Goal: Information Seeking & Learning: Learn about a topic

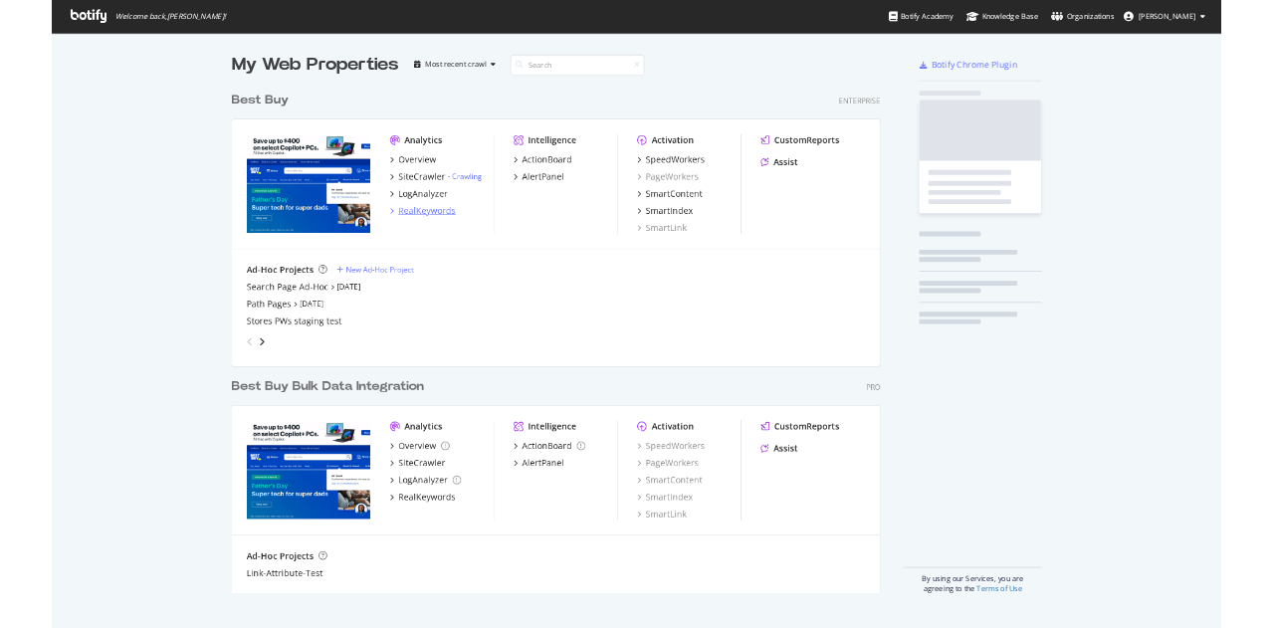
scroll to position [1011, 1881]
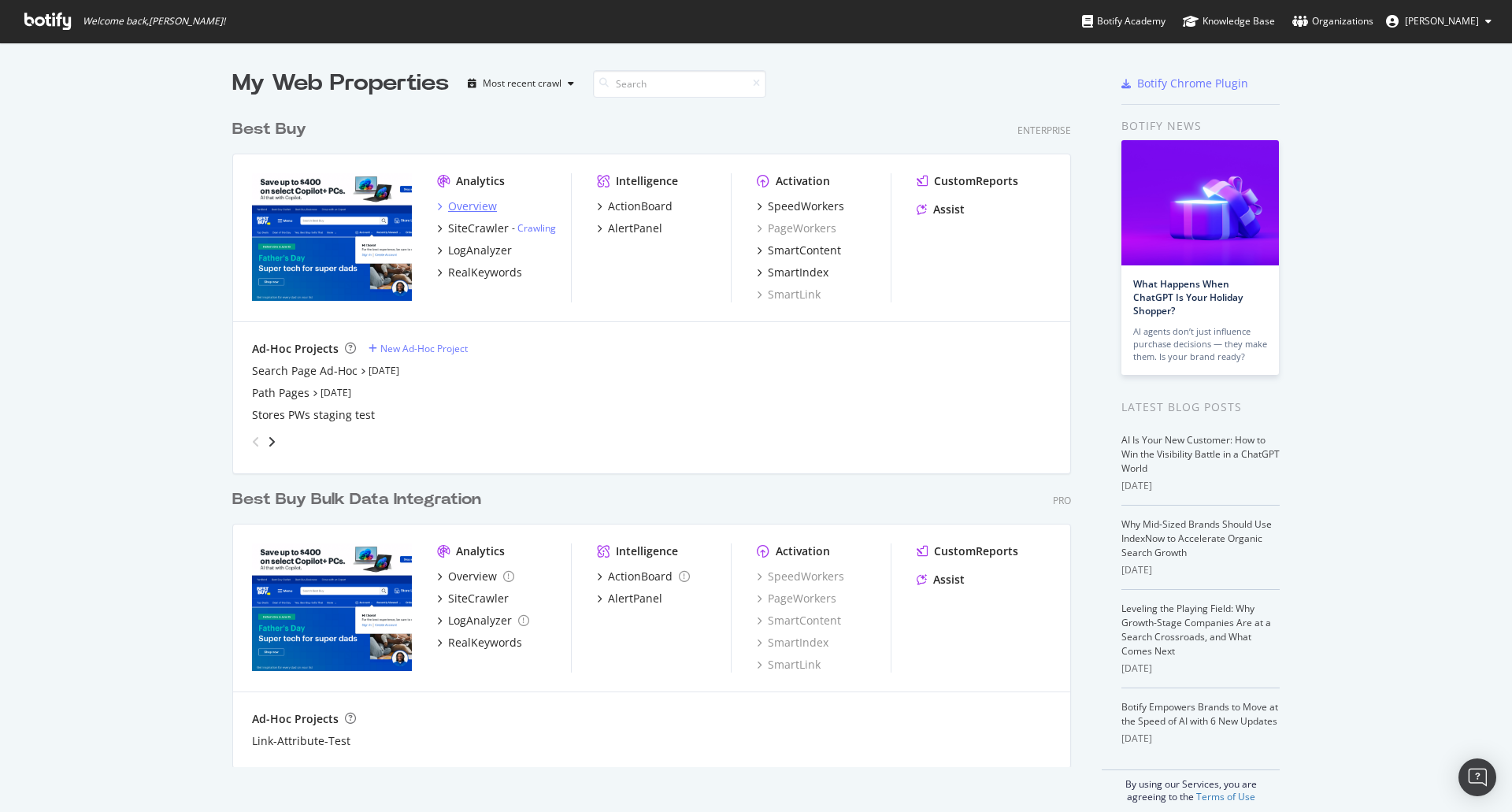
click at [471, 203] on div "Overview" at bounding box center [472, 207] width 49 height 16
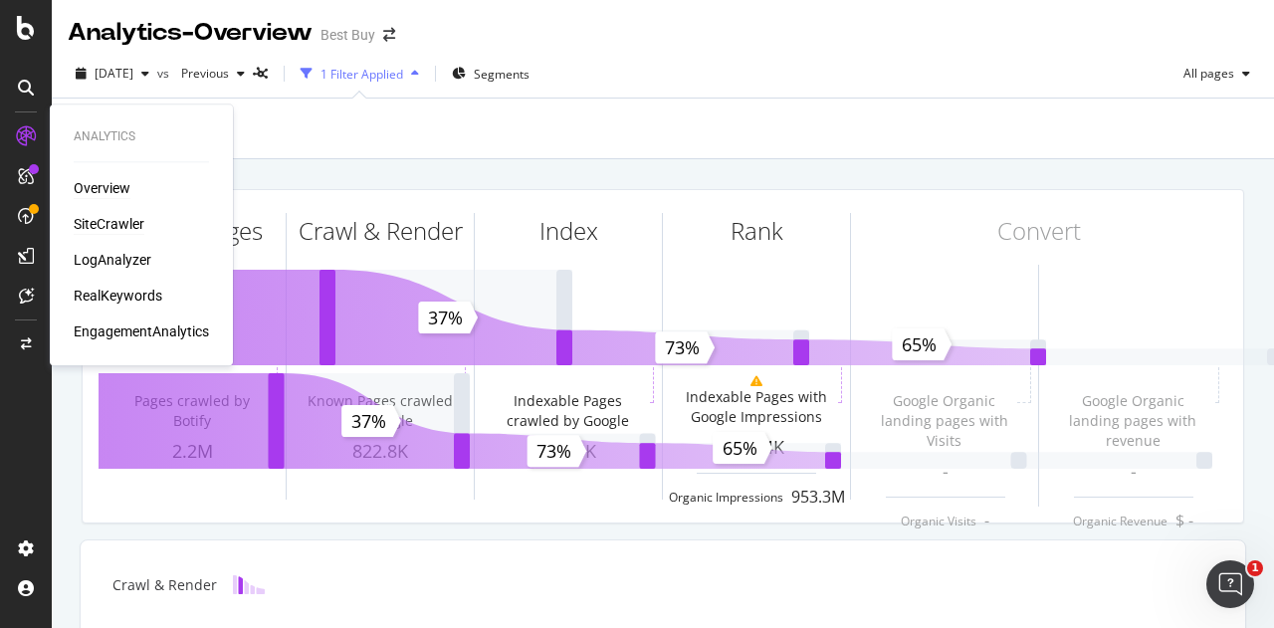
drag, startPoint x: 78, startPoint y: 220, endPoint x: 97, endPoint y: 219, distance: 18.9
click at [78, 220] on div "SiteCrawler" at bounding box center [109, 224] width 71 height 20
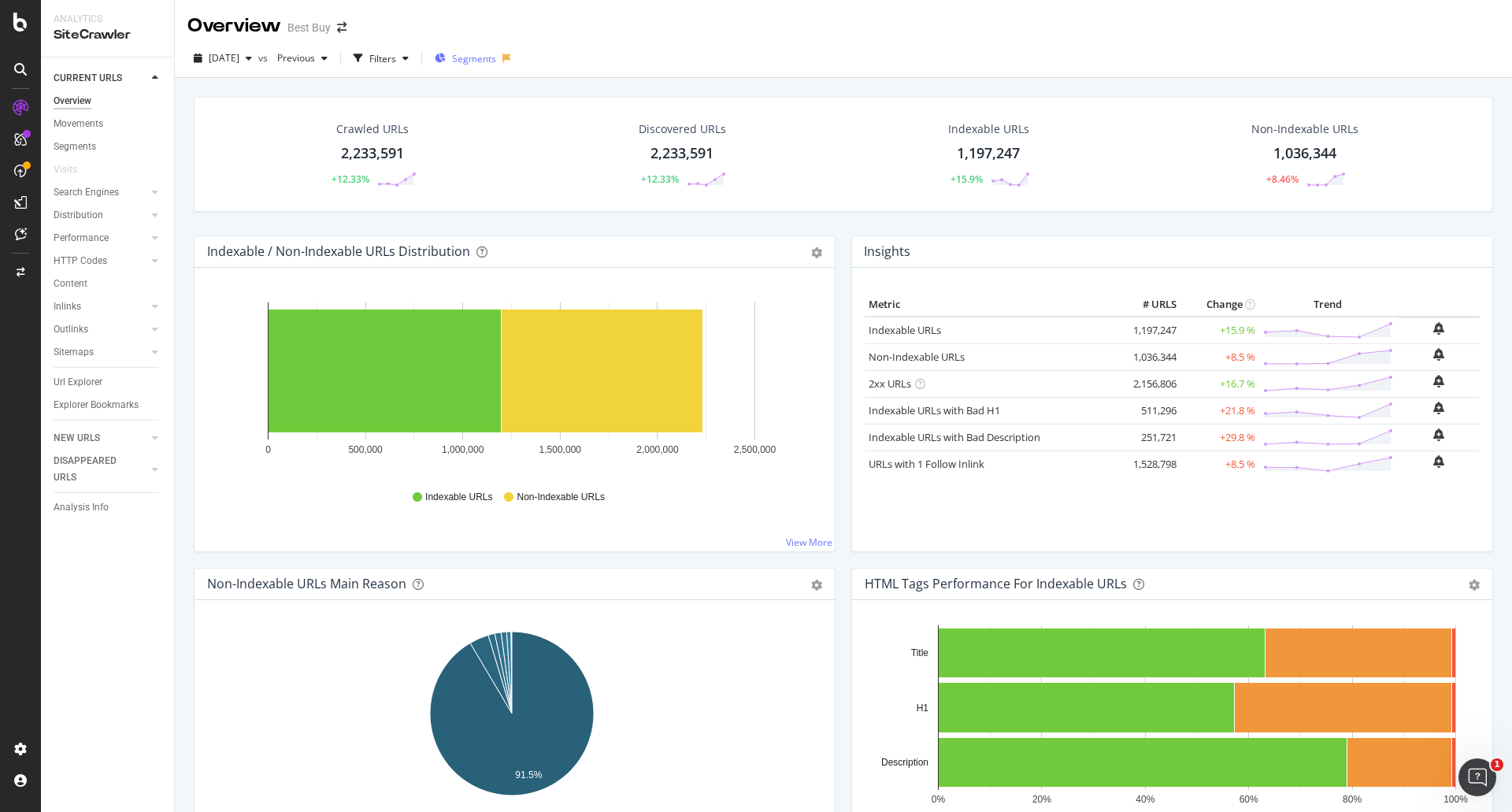
drag, startPoint x: 546, startPoint y: 58, endPoint x: 525, endPoint y: 63, distance: 21.6
click at [546, 58] on div "[DATE] vs Previous Filters Segments" at bounding box center [843, 62] width 1337 height 32
click at [496, 62] on span "Segments" at bounding box center [474, 59] width 44 height 13
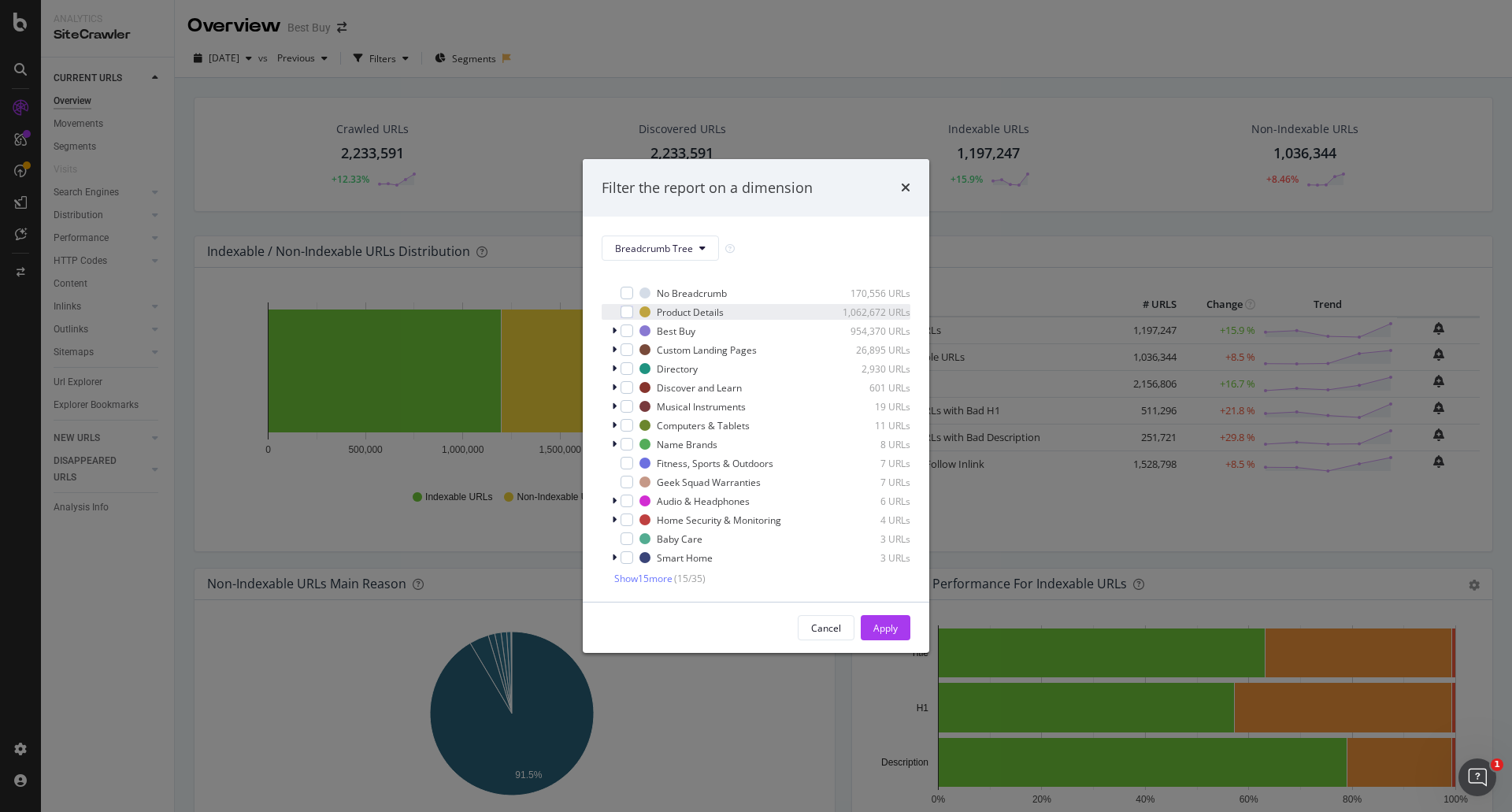
scroll to position [13, 0]
click at [637, 580] on span "Show 15 more" at bounding box center [643, 576] width 59 height 13
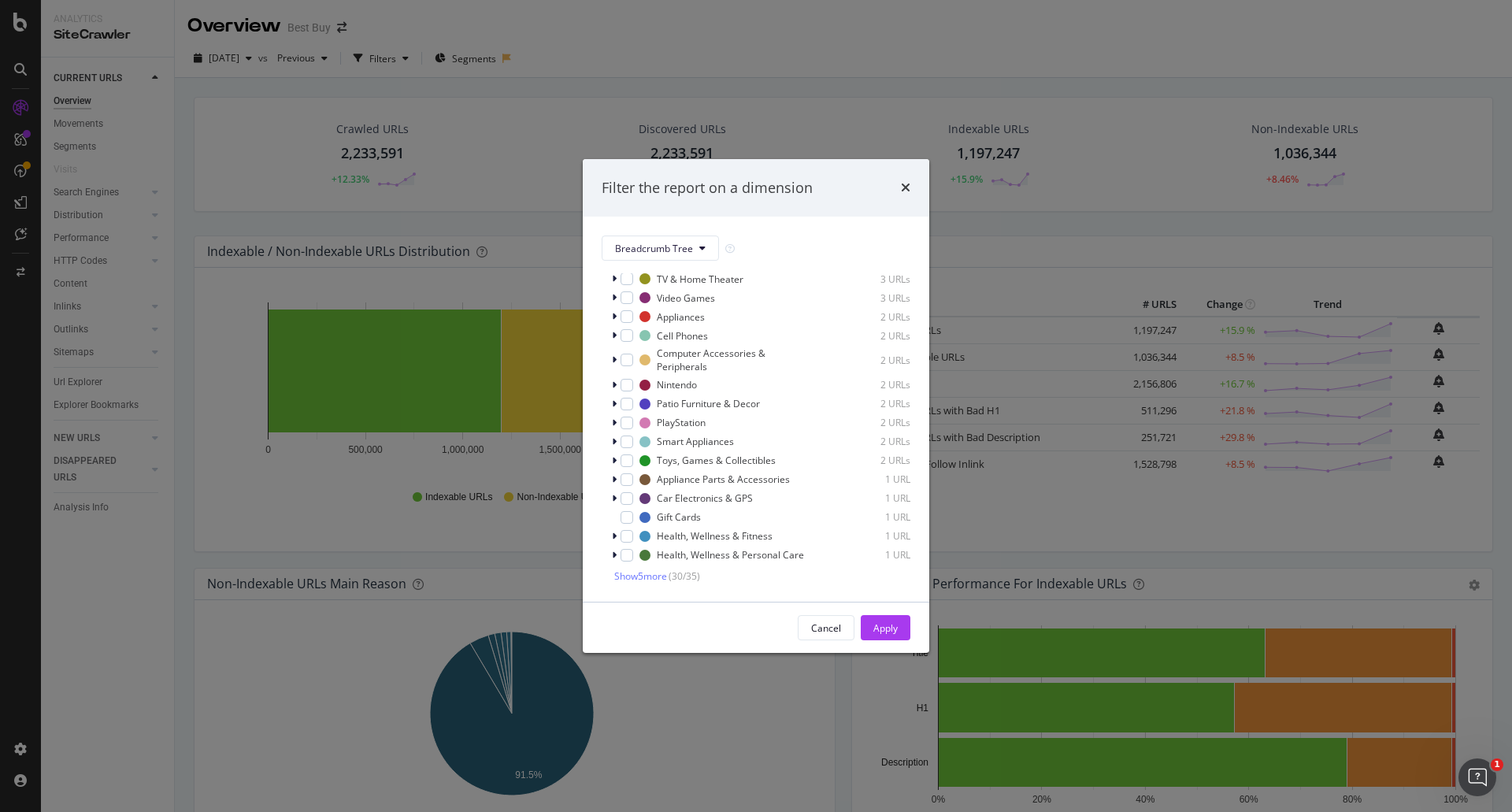
scroll to position [0, 0]
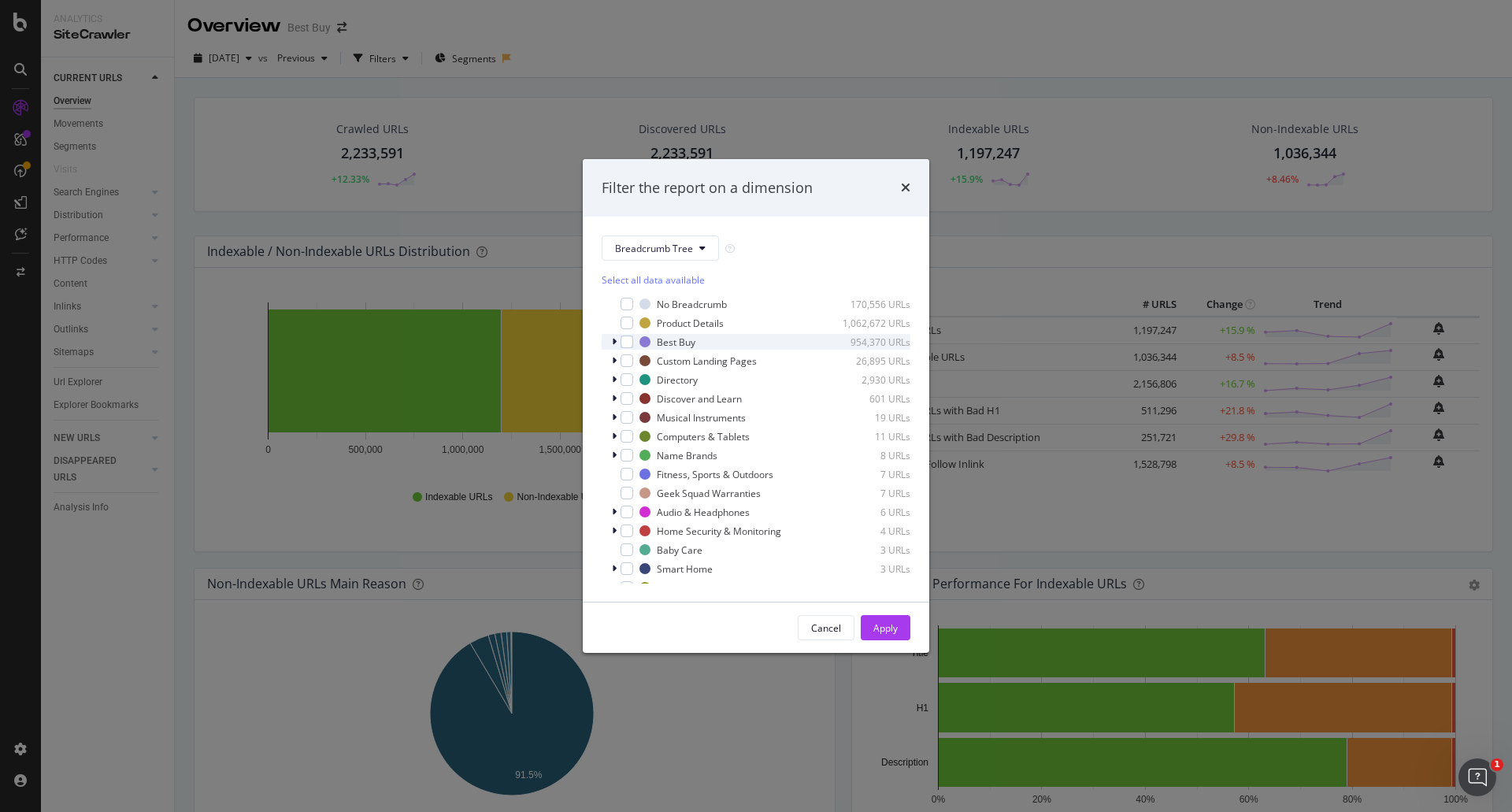
click at [614, 343] on icon "modal" at bounding box center [614, 342] width 5 height 9
click at [622, 359] on icon "modal" at bounding box center [623, 358] width 5 height 9
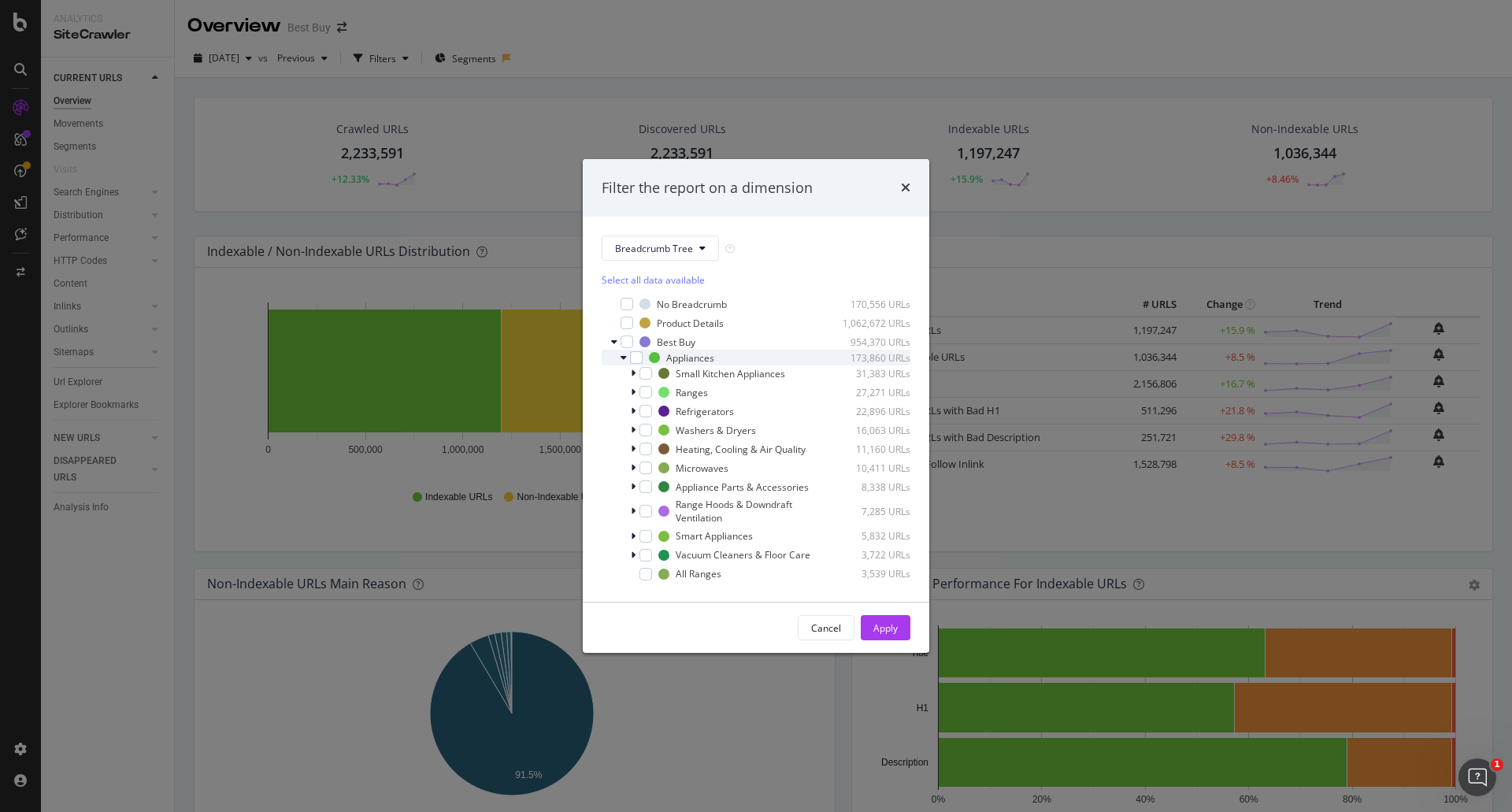
click at [622, 359] on icon "modal" at bounding box center [623, 358] width 6 height 9
click at [615, 341] on icon "modal" at bounding box center [614, 342] width 6 height 9
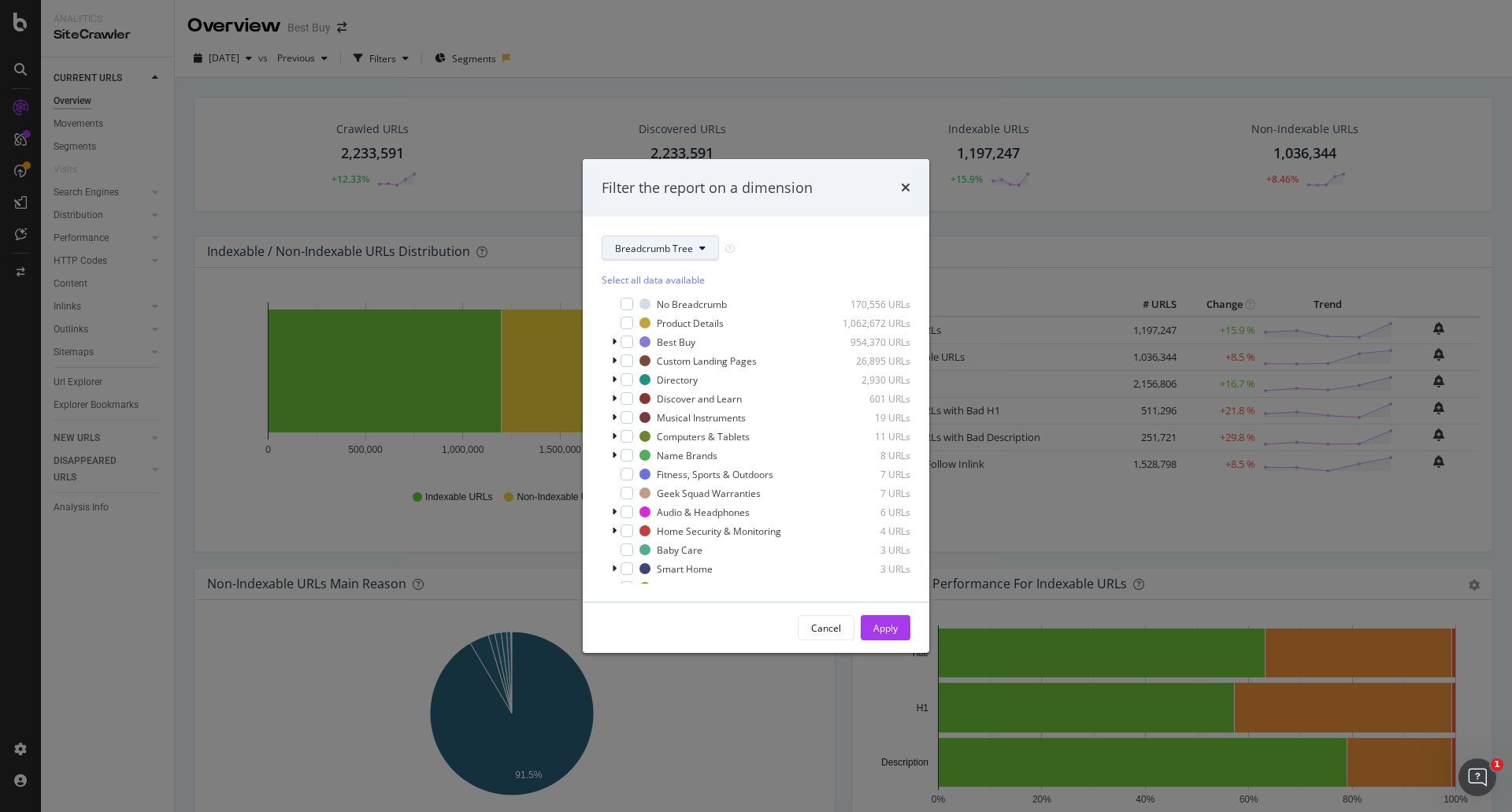
click at [700, 236] on div "Breadcrumb Tree Select all data available No Breadcrumb 170,556 URLs Product De…" at bounding box center [756, 409] width 347 height 385
click at [699, 248] on icon "modal" at bounding box center [703, 249] width 6 height 9
click at [689, 316] on div "sw-cache-behaviors" at bounding box center [665, 330] width 127 height 29
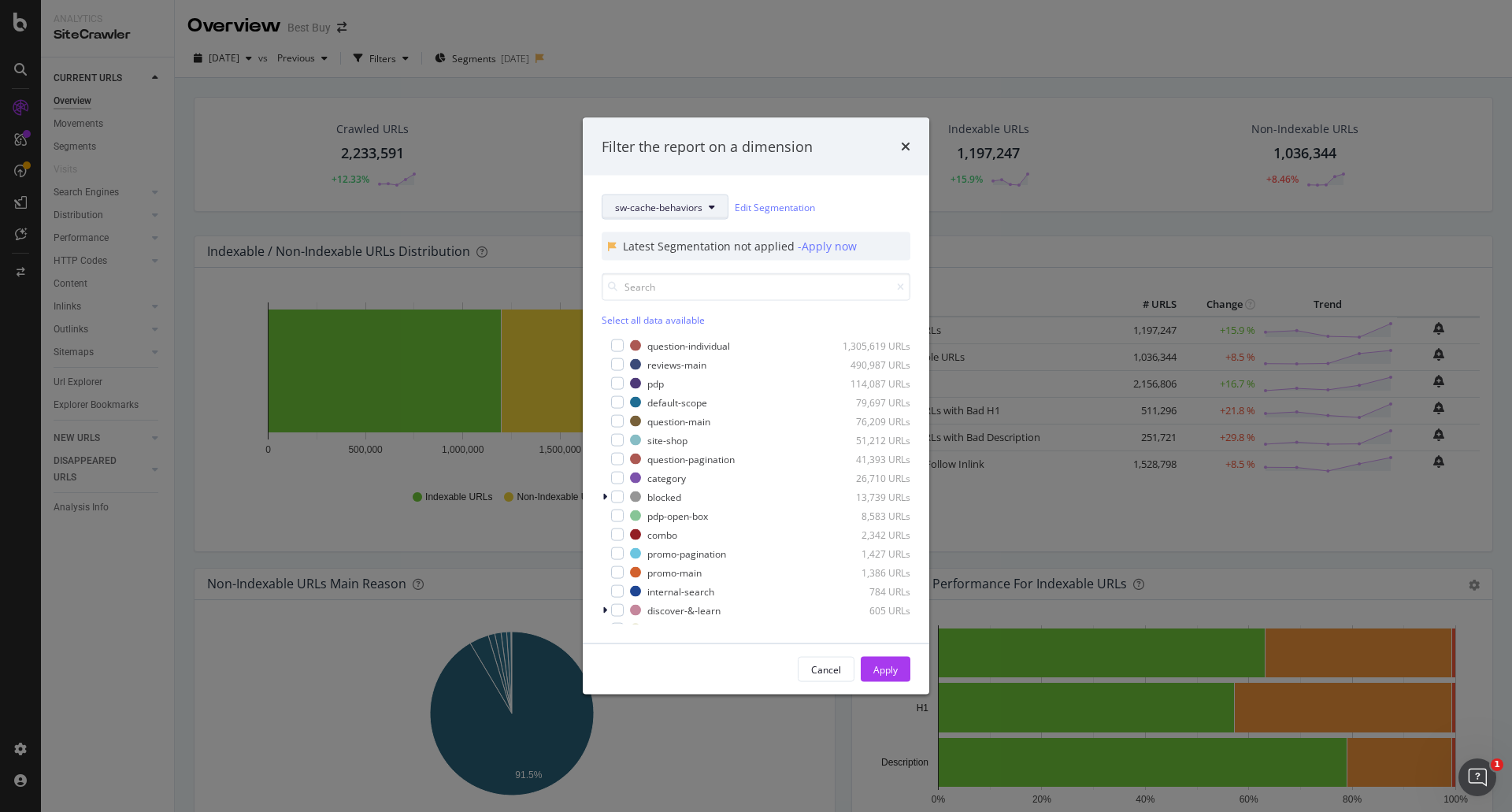
click at [691, 210] on span "sw-cache-behaviors" at bounding box center [658, 207] width 87 height 13
click at [676, 264] on span "pagetype" at bounding box center [665, 264] width 101 height 14
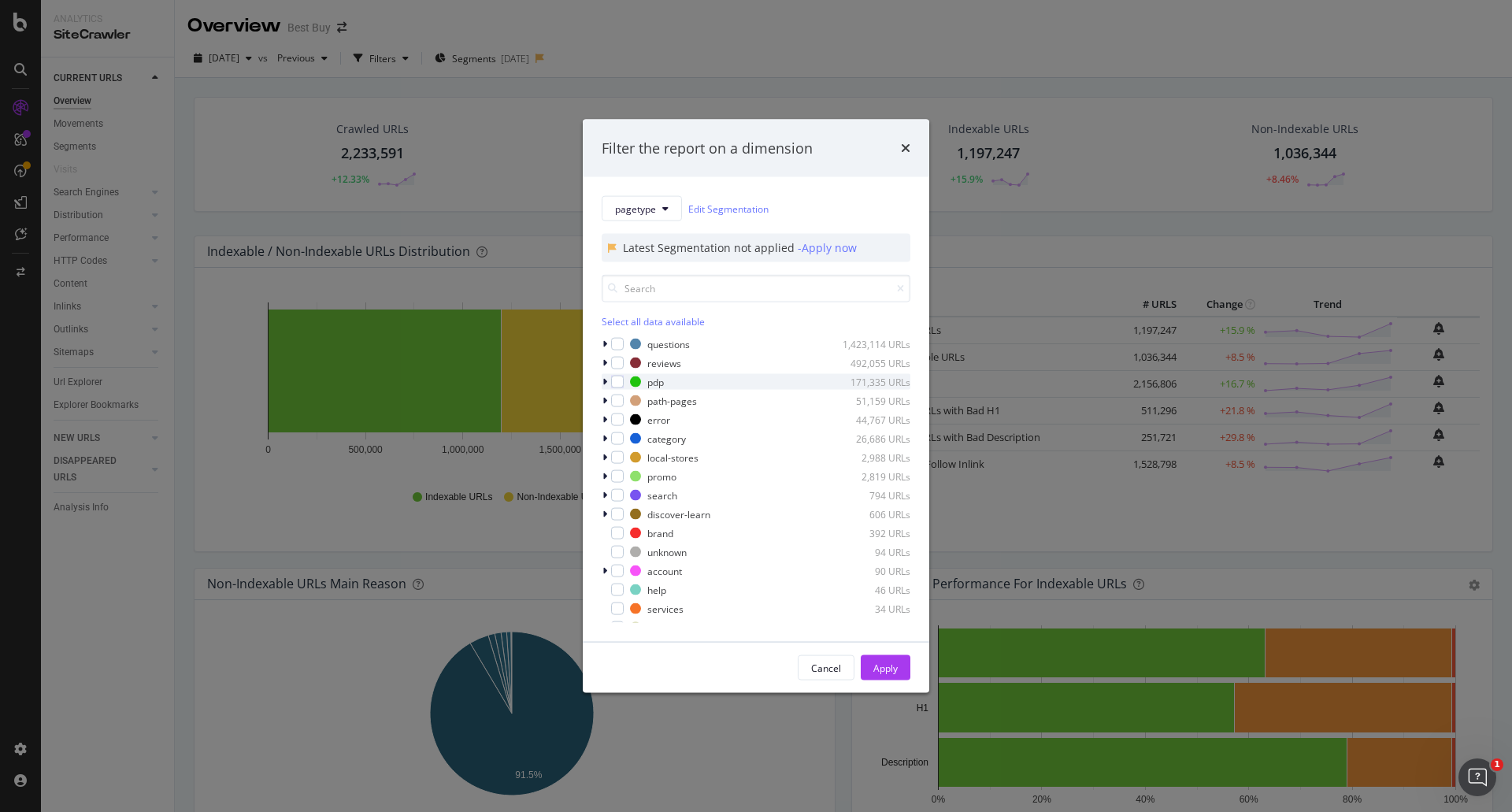
click at [605, 382] on icon "modal" at bounding box center [604, 382] width 5 height 9
click at [623, 402] on div "modal" at bounding box center [627, 401] width 13 height 13
click at [883, 670] on div "Apply" at bounding box center [885, 667] width 25 height 13
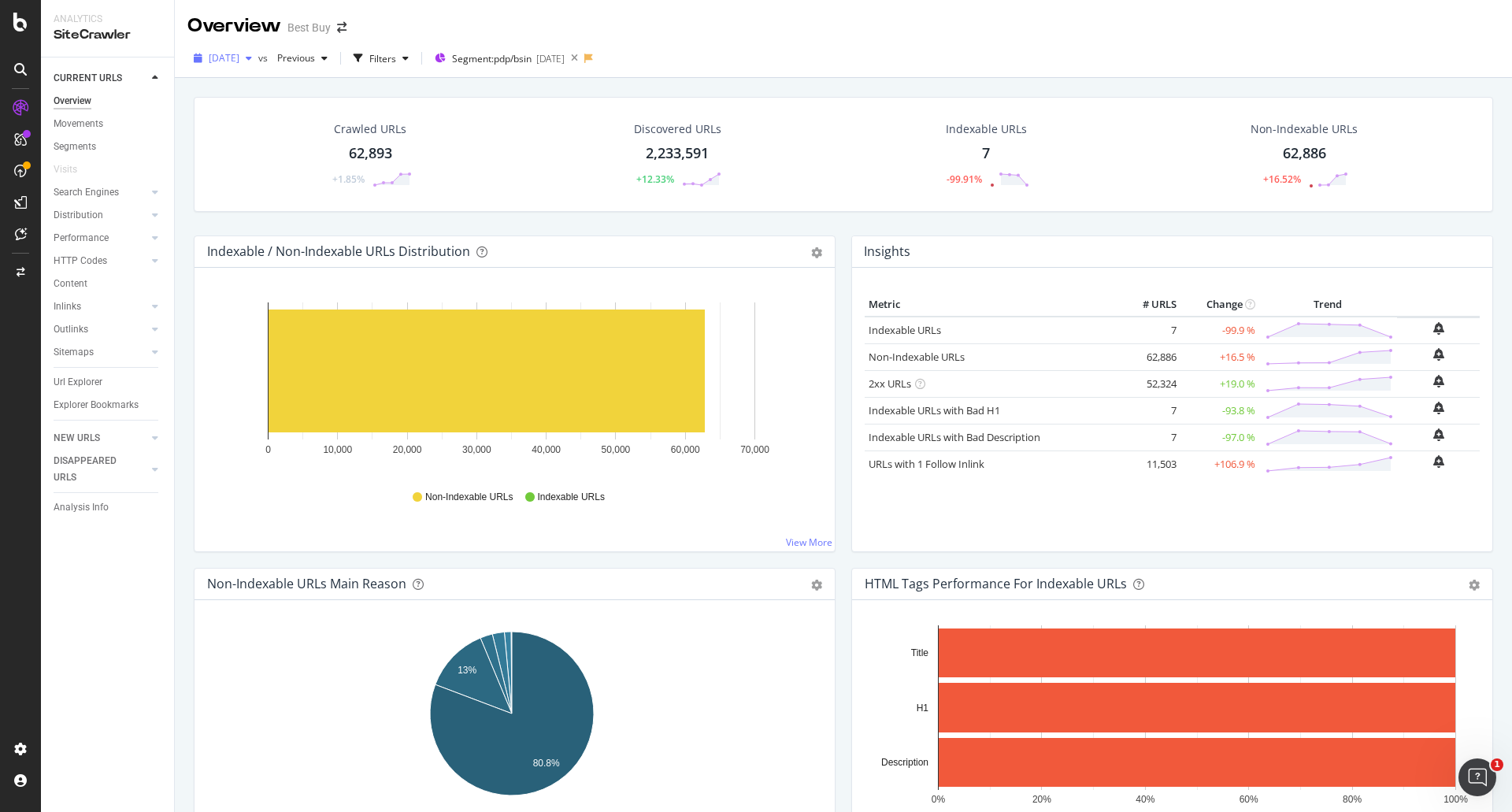
click at [240, 52] on span "[DATE]" at bounding box center [224, 58] width 31 height 13
click at [102, 213] on div "LogAnalyzer" at bounding box center [89, 206] width 62 height 16
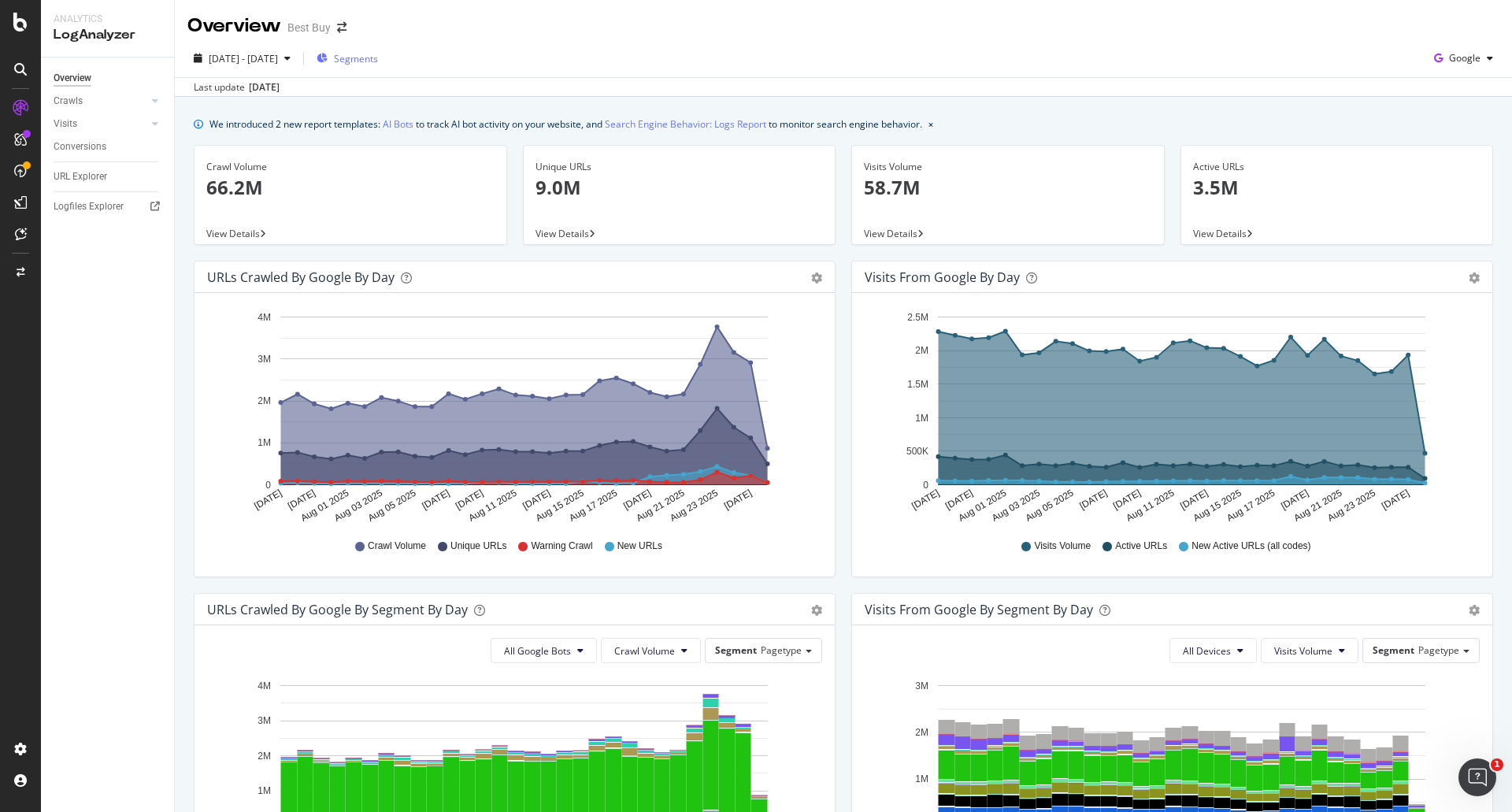
click at [385, 46] on button "Segments" at bounding box center [347, 59] width 74 height 25
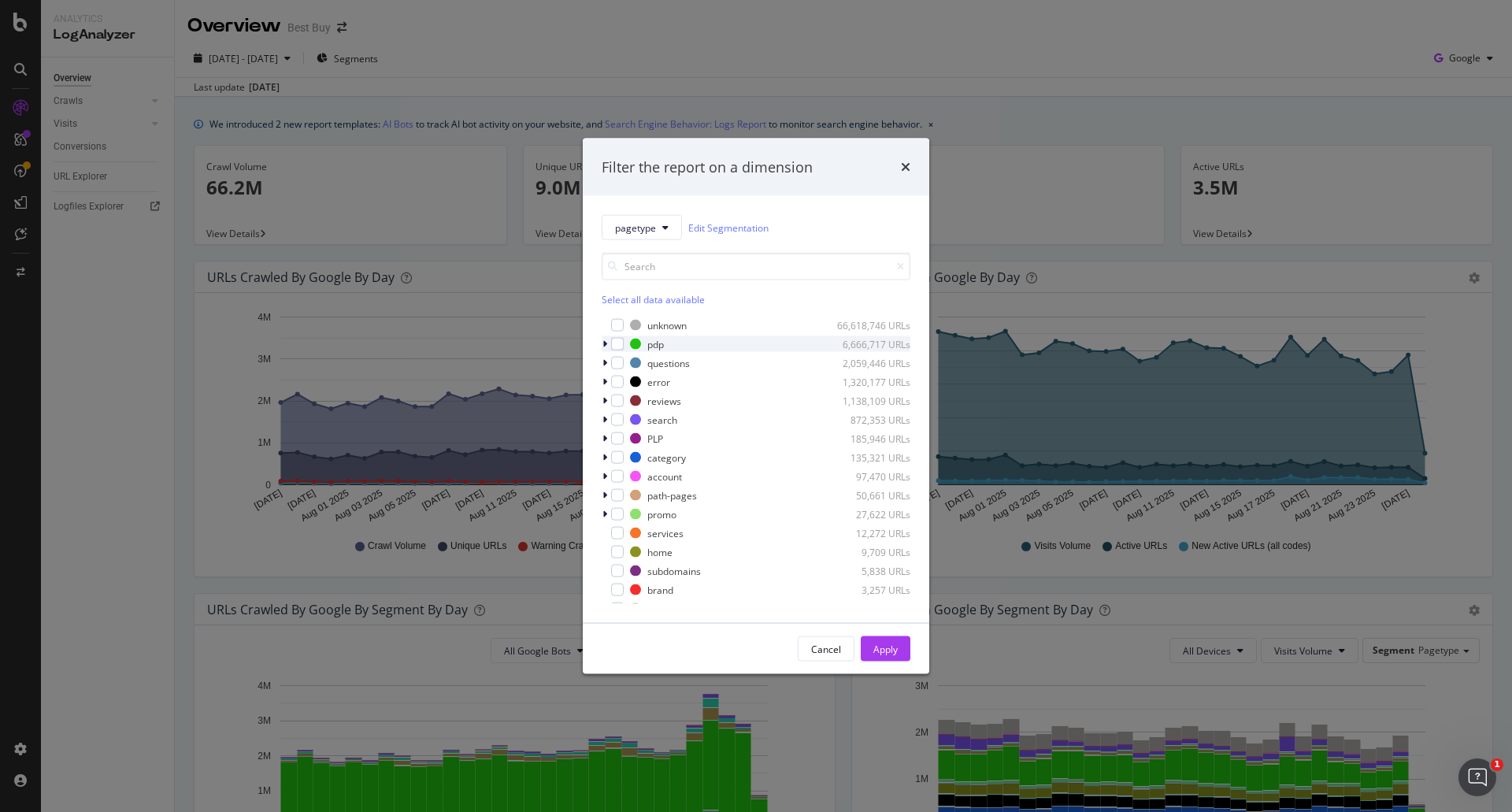
click at [604, 347] on icon "modal" at bounding box center [604, 344] width 5 height 9
click at [623, 362] on div "modal" at bounding box center [627, 363] width 13 height 13
click at [870, 647] on button "Apply" at bounding box center [885, 649] width 50 height 25
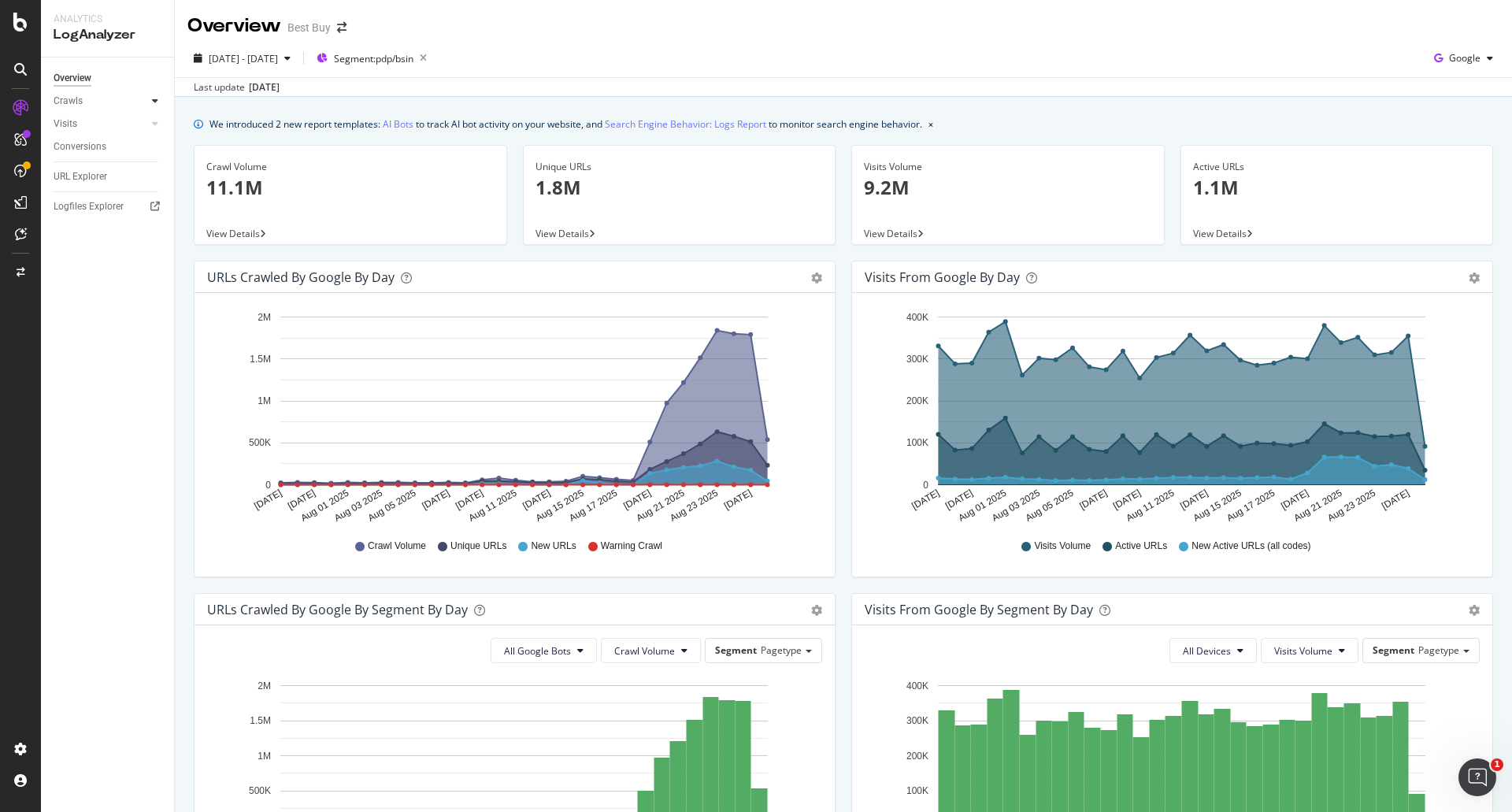
click at [151, 97] on div at bounding box center [155, 101] width 16 height 16
click at [100, 186] on div "HTTP Codes" at bounding box center [88, 186] width 54 height 17
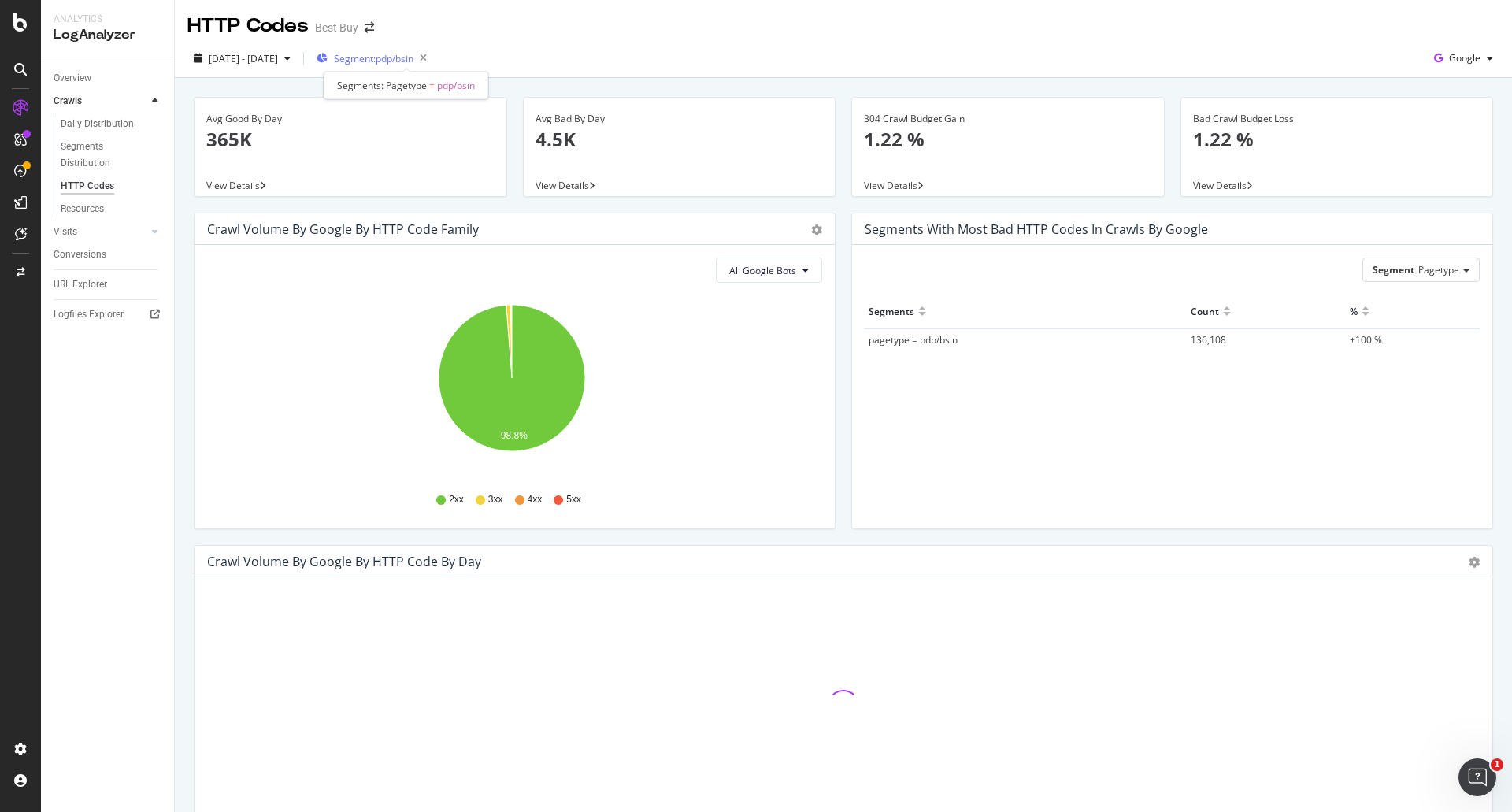
click at [404, 66] on div "Segment: pdp/bsin" at bounding box center [374, 59] width 116 height 22
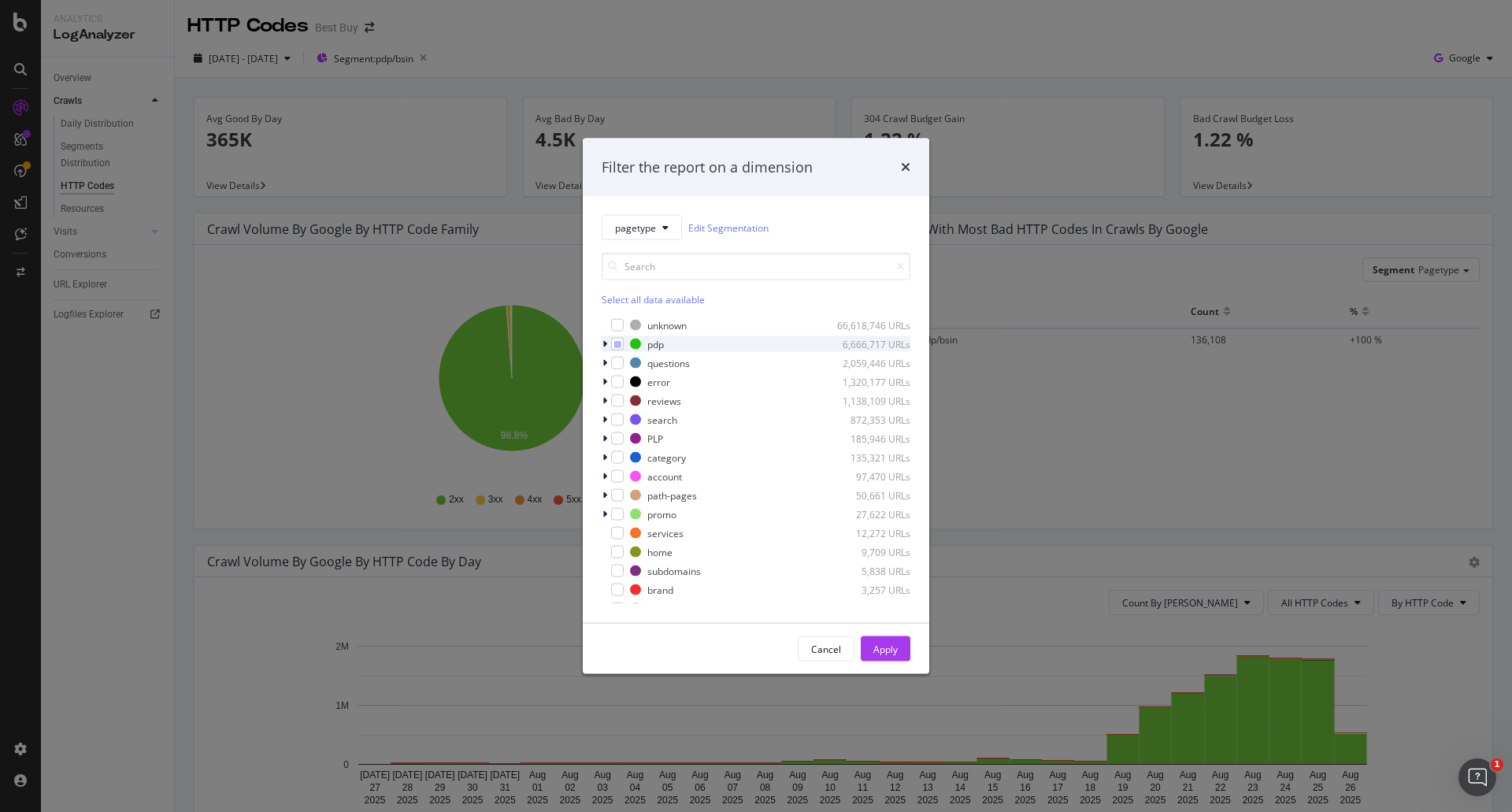
click at [603, 343] on icon "modal" at bounding box center [604, 344] width 5 height 9
click at [627, 362] on icon "modal" at bounding box center [627, 363] width 7 height 8
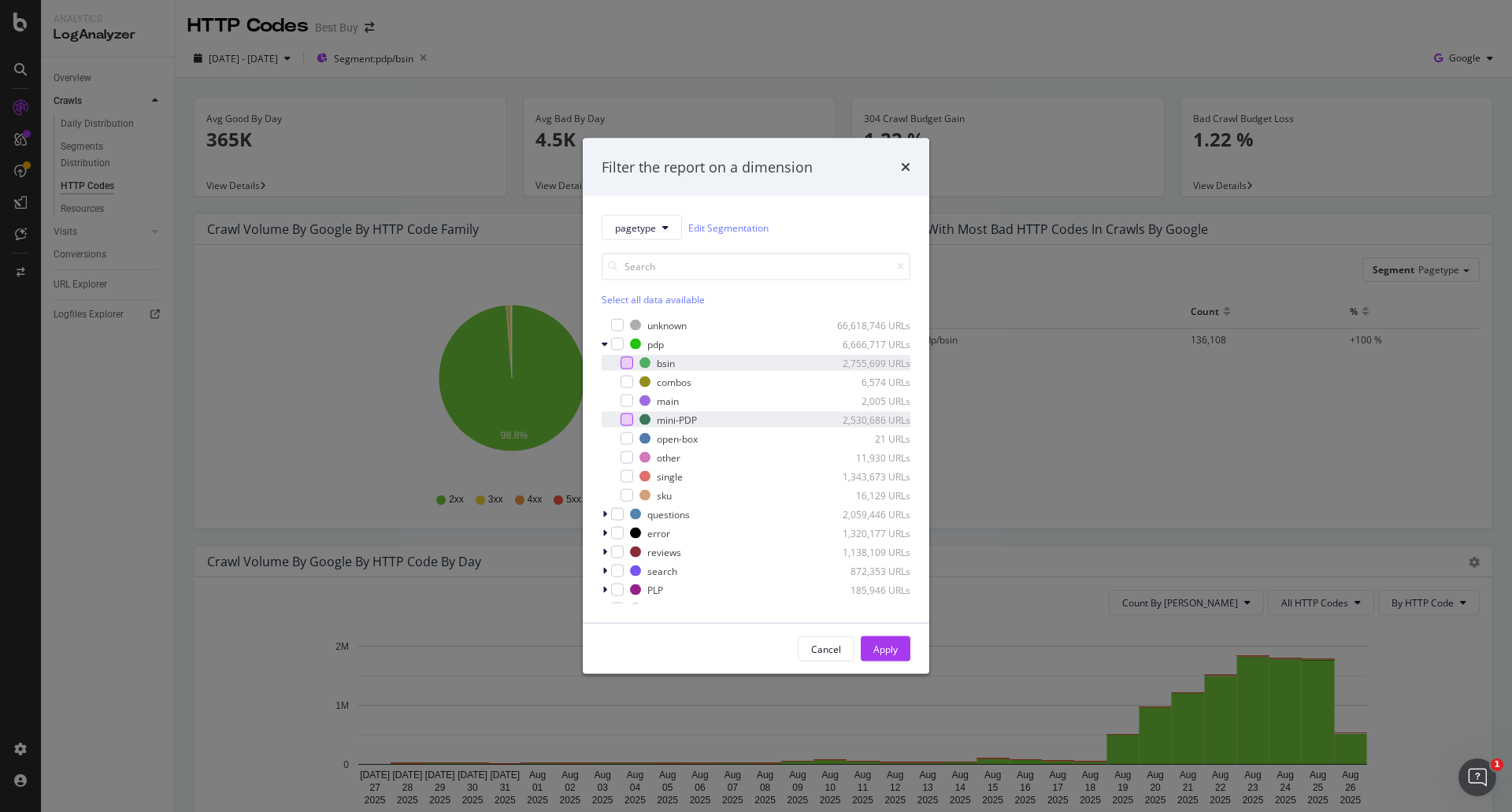
click at [629, 416] on div "modal" at bounding box center [627, 419] width 13 height 13
click at [623, 480] on div "modal" at bounding box center [627, 476] width 13 height 13
click at [874, 647] on div "Apply" at bounding box center [885, 648] width 25 height 13
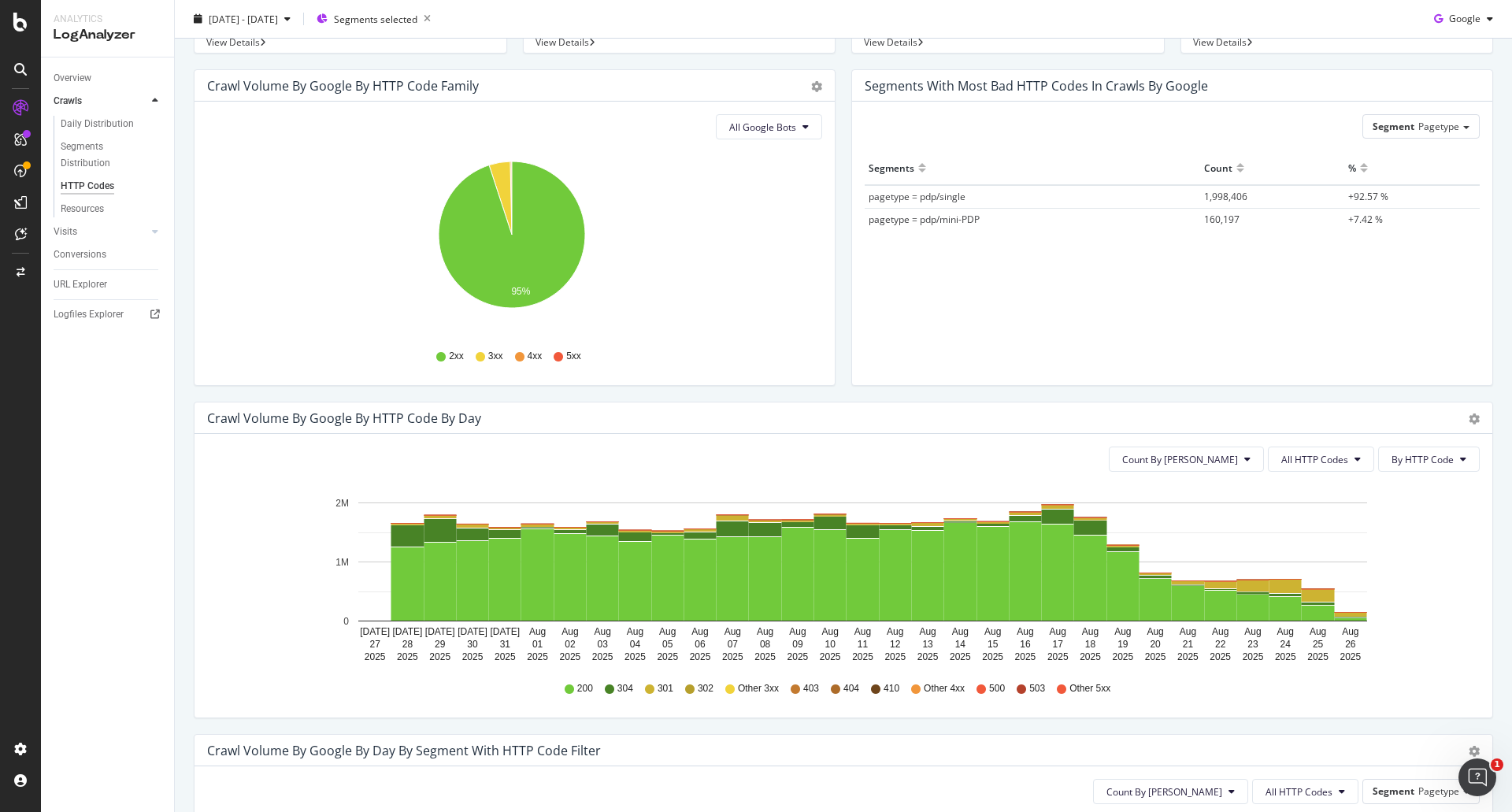
scroll to position [237, 0]
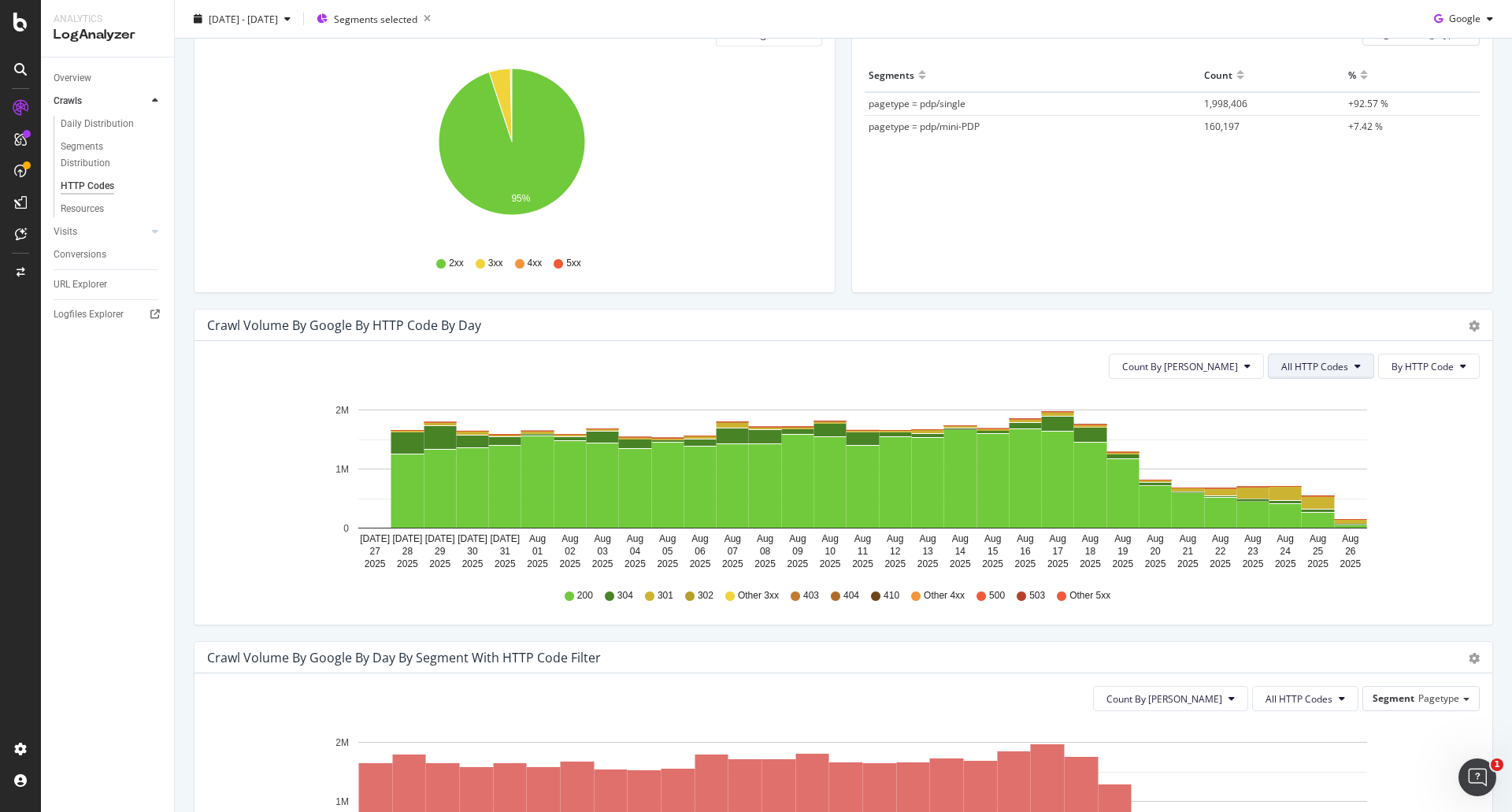
click at [1315, 373] on span "All HTTP Codes" at bounding box center [1314, 366] width 67 height 13
click at [1315, 491] on span "3xx family" at bounding box center [1311, 485] width 80 height 14
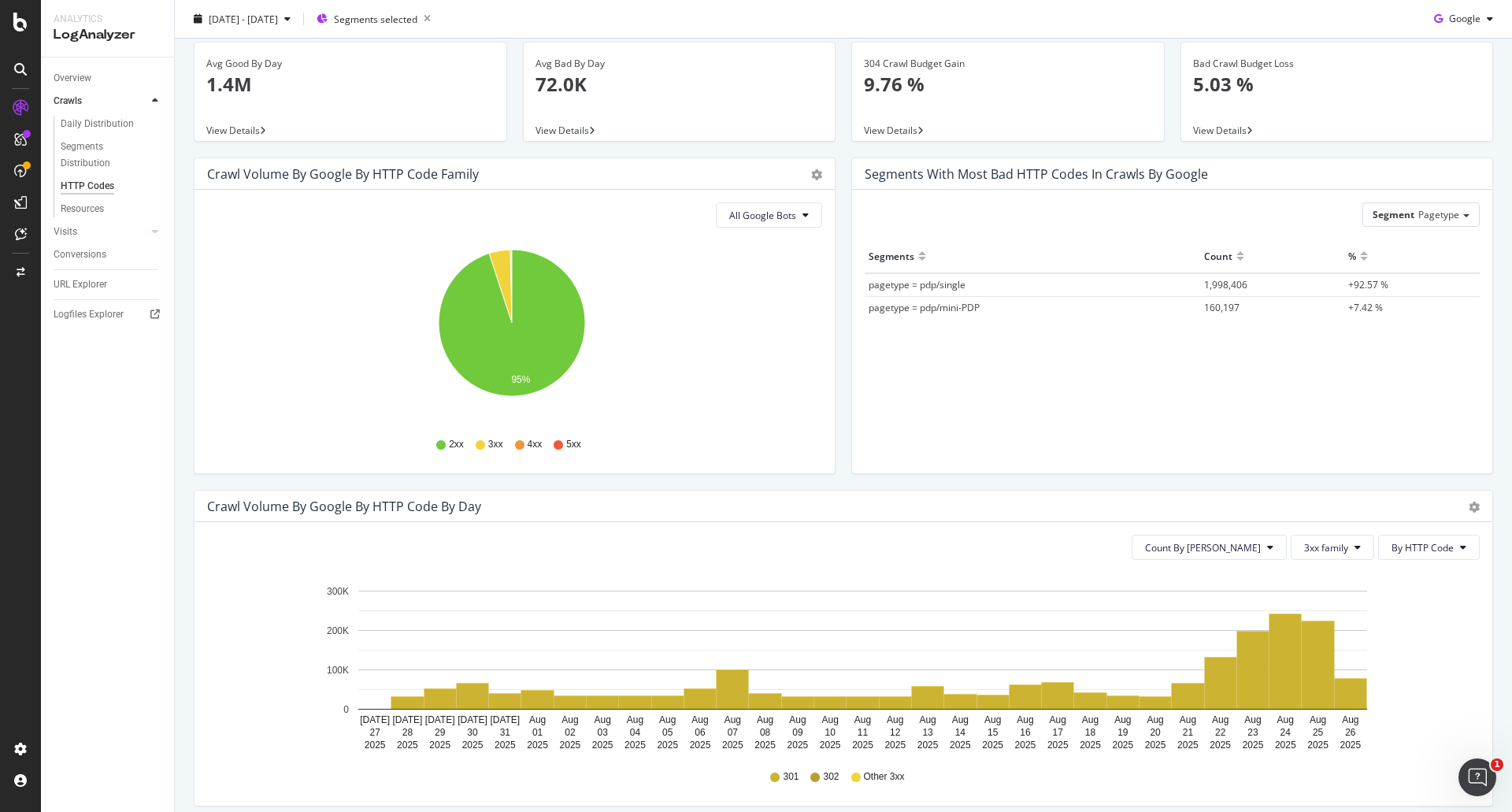
scroll to position [0, 0]
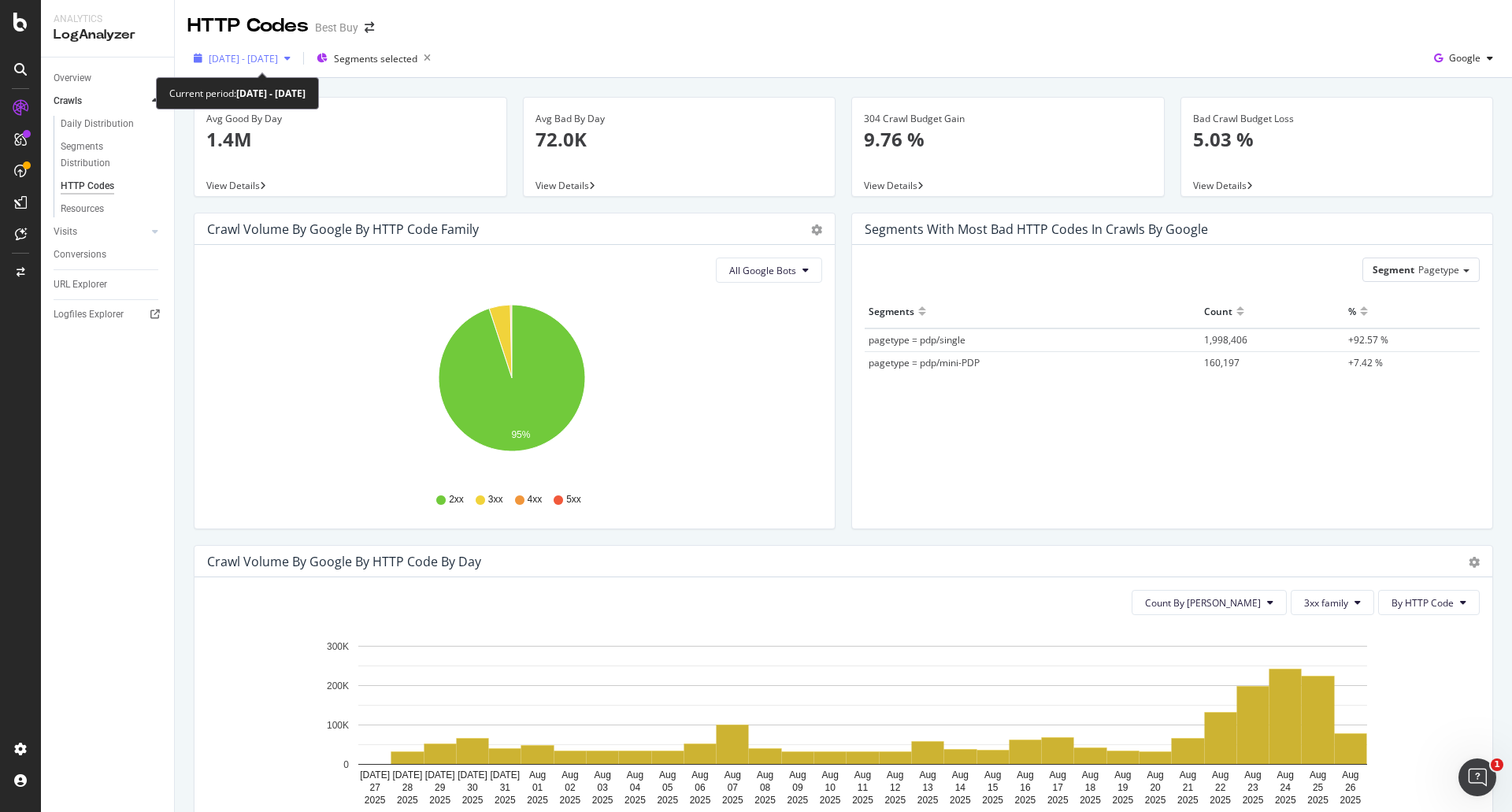
click at [277, 57] on span "[DATE] - [DATE]" at bounding box center [244, 59] width 70 height 13
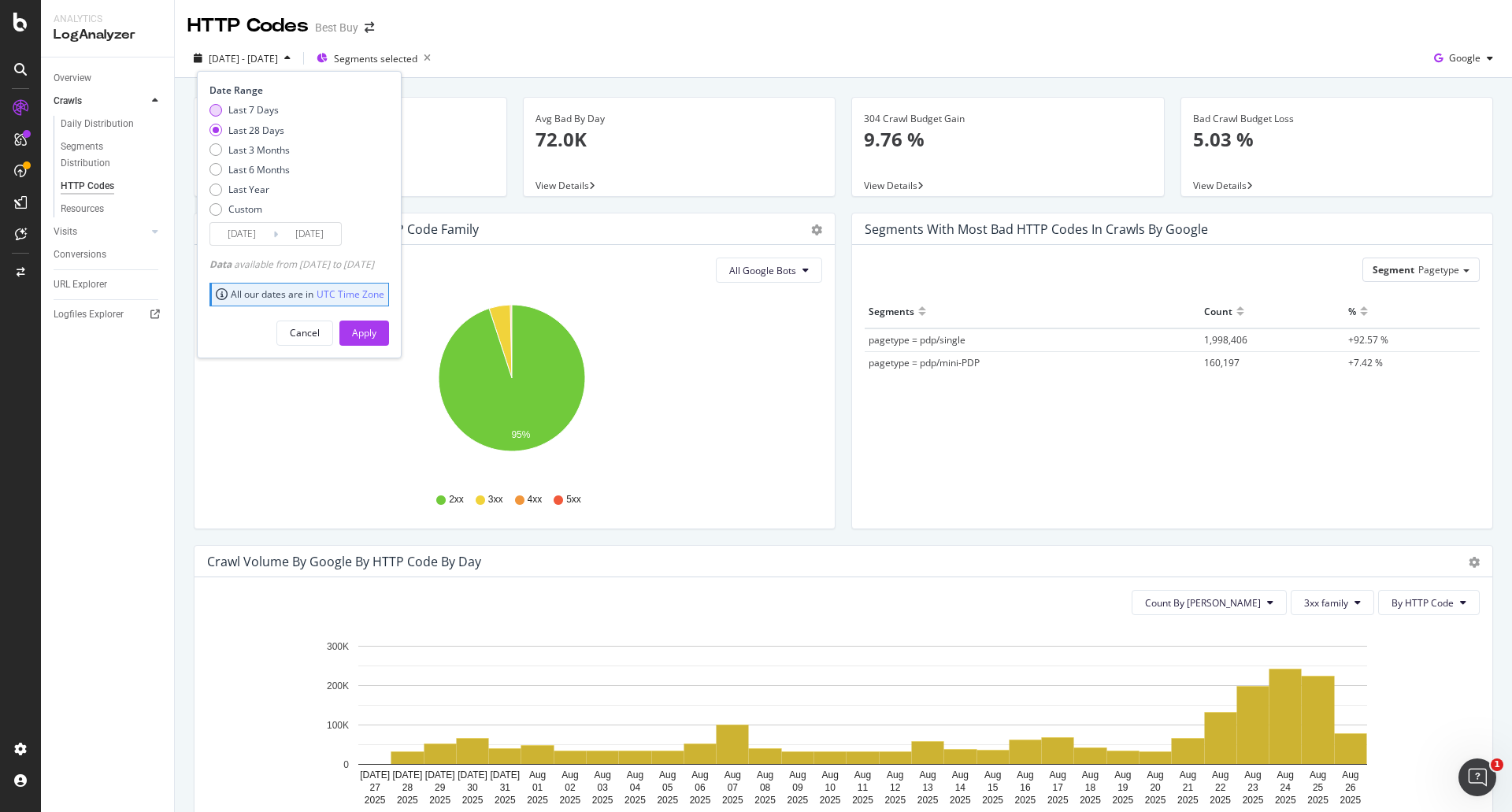
click at [237, 111] on div "Last 7 Days" at bounding box center [254, 109] width 51 height 13
type input "[DATE]"
click at [377, 328] on div "Apply" at bounding box center [364, 332] width 25 height 13
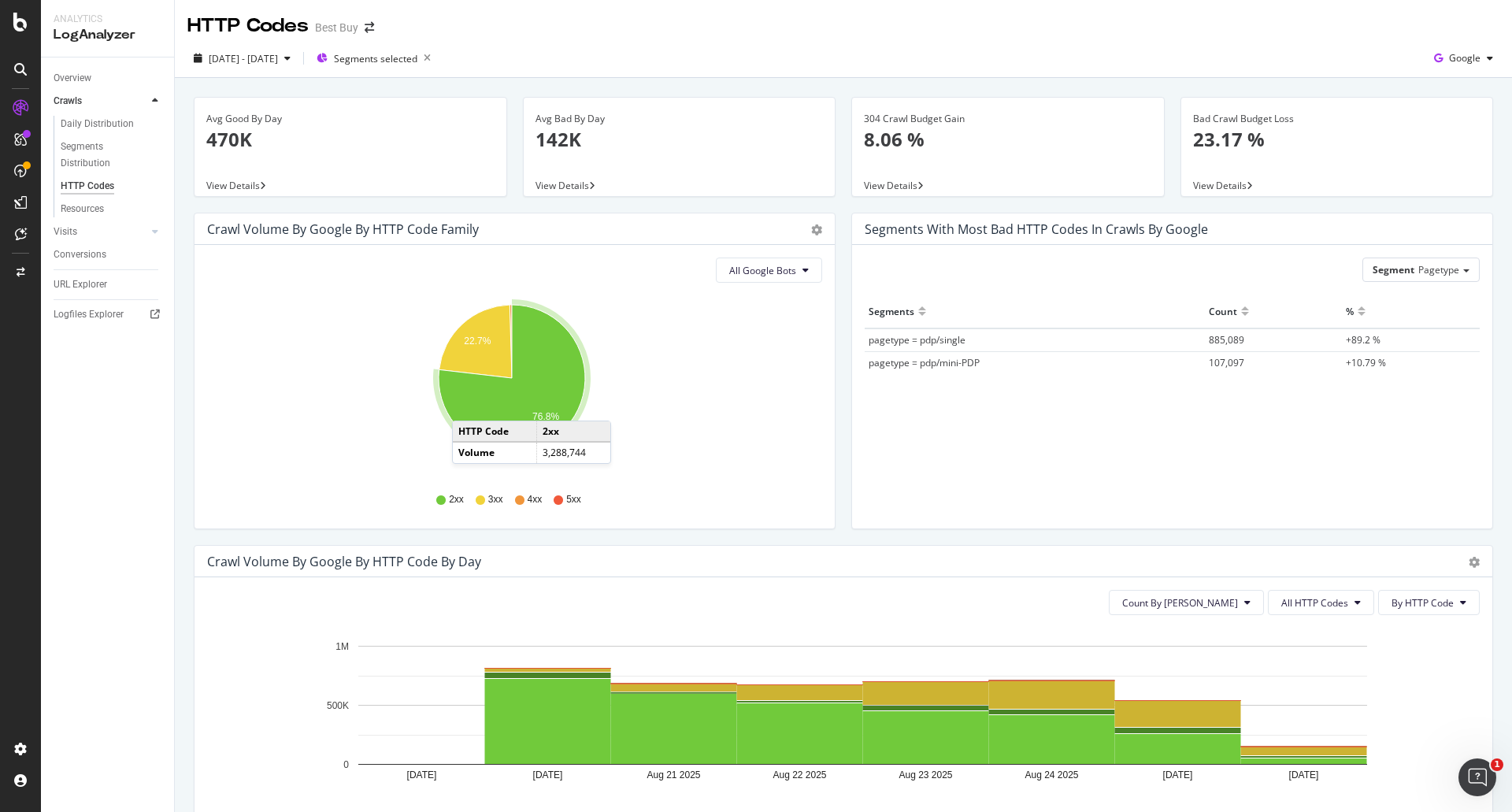
click at [486, 404] on icon "A chart." at bounding box center [511, 378] width 146 height 146
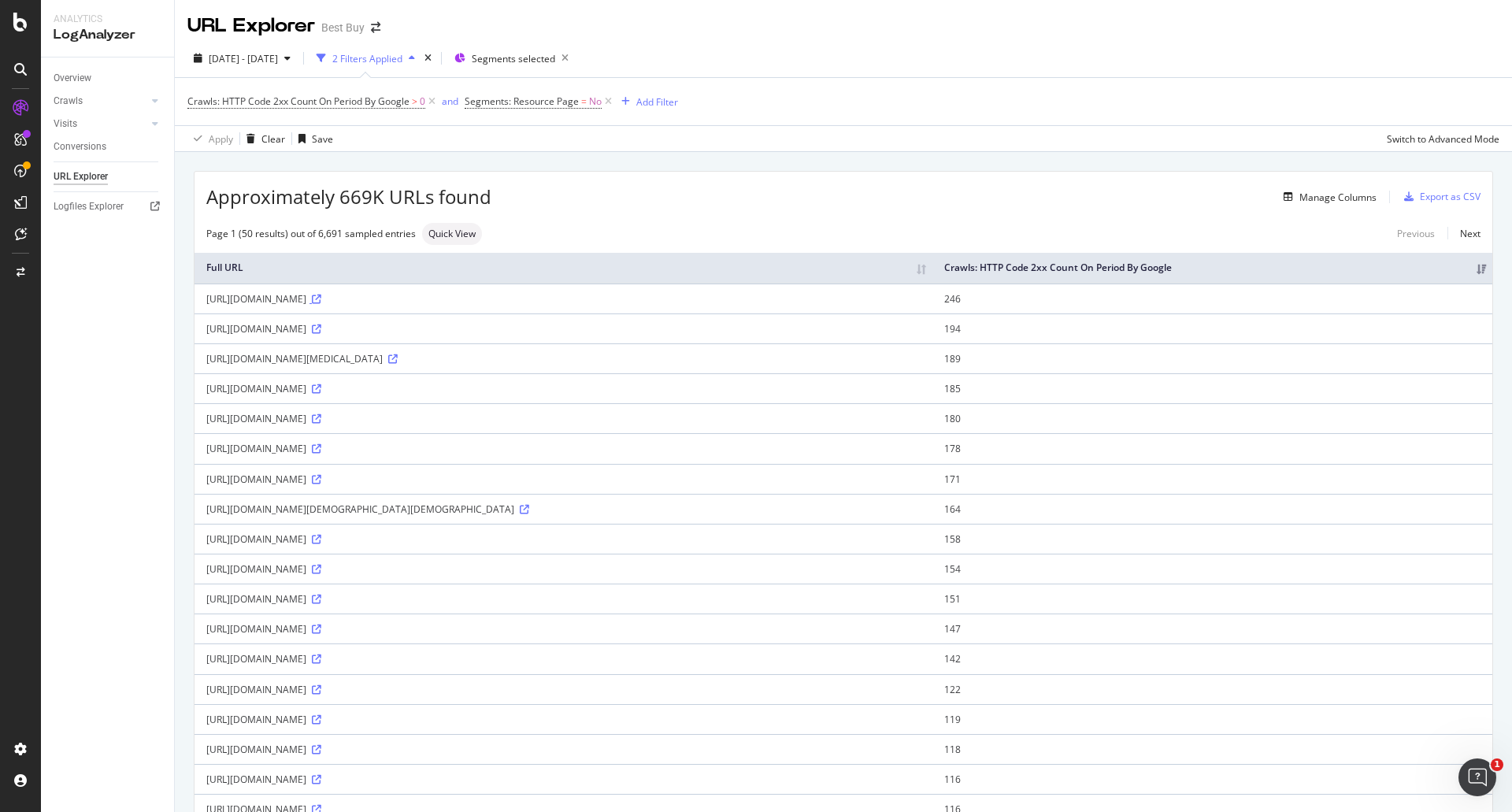
click at [321, 298] on icon at bounding box center [316, 299] width 9 height 9
